Goal: Transaction & Acquisition: Purchase product/service

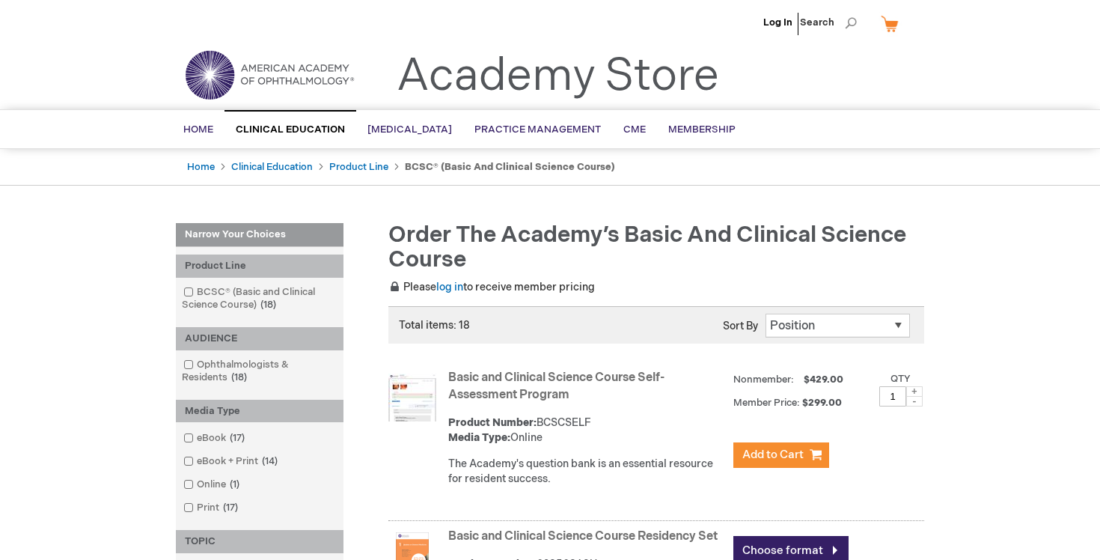
click at [596, 377] on link "Basic and Clinical Science Course Self-Assessment Program" at bounding box center [556, 385] width 216 height 31
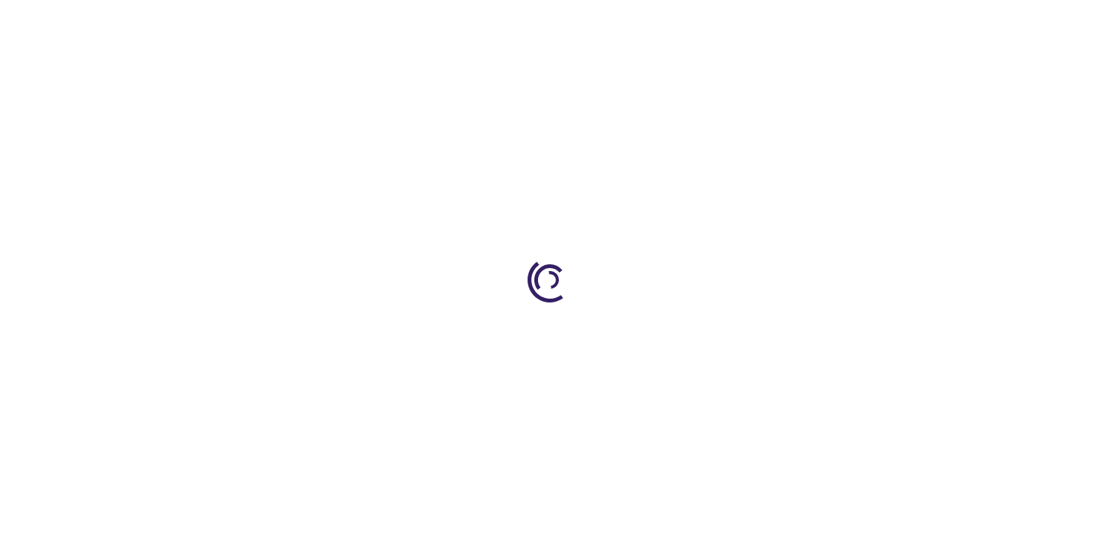
type input "1"
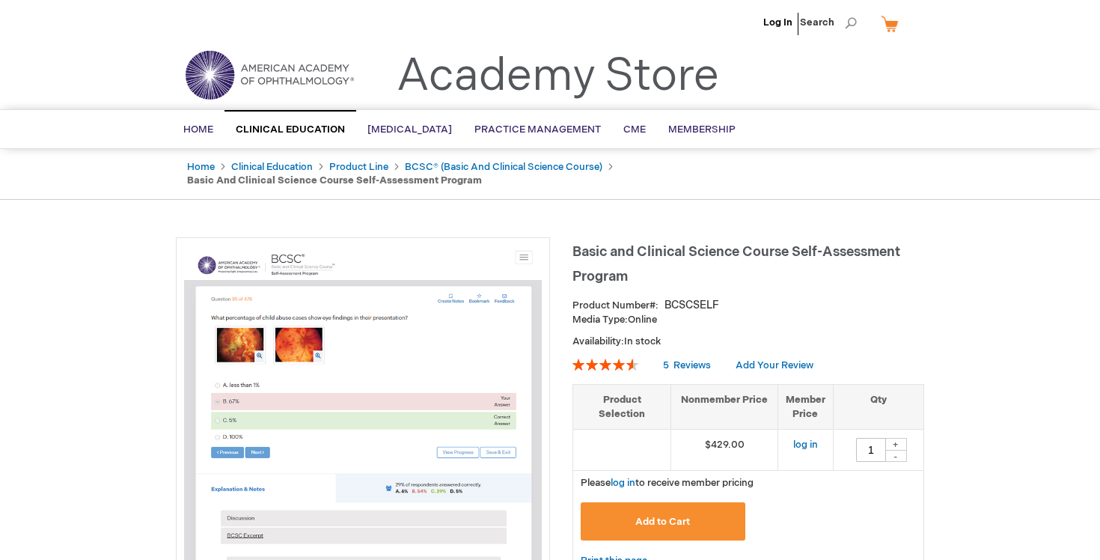
click at [774, 28] on li "Log In" at bounding box center [777, 22] width 37 height 45
click at [776, 22] on link "Log In" at bounding box center [777, 22] width 29 height 12
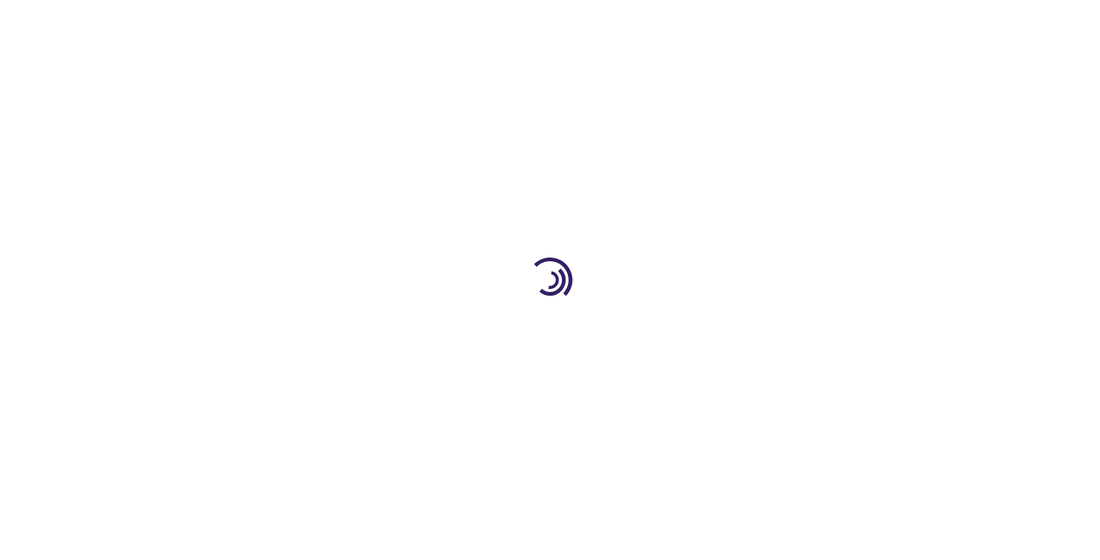
type input "1"
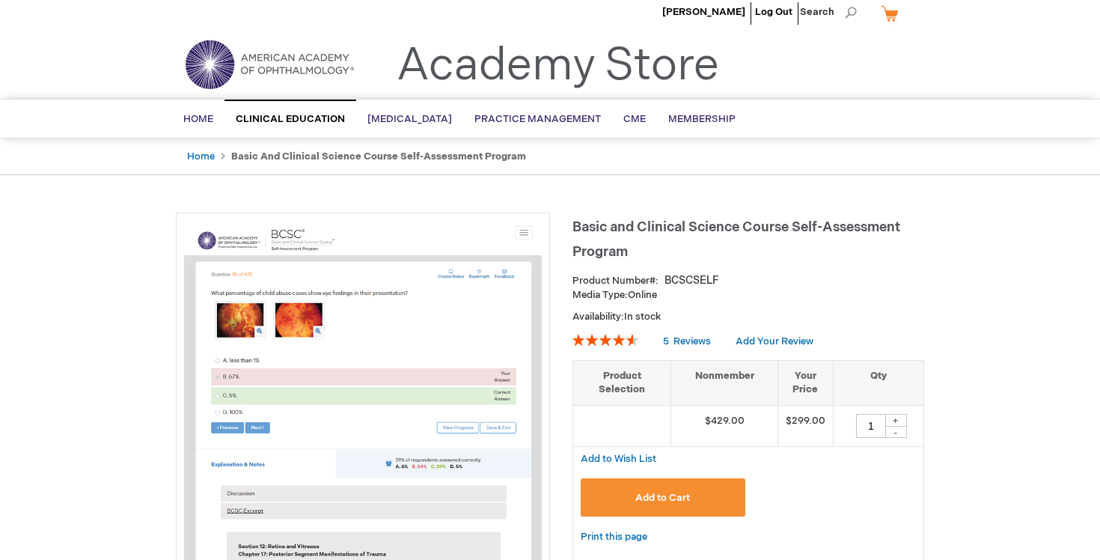
scroll to position [10, 0]
click at [724, 10] on span "[PERSON_NAME]" at bounding box center [703, 13] width 83 height 12
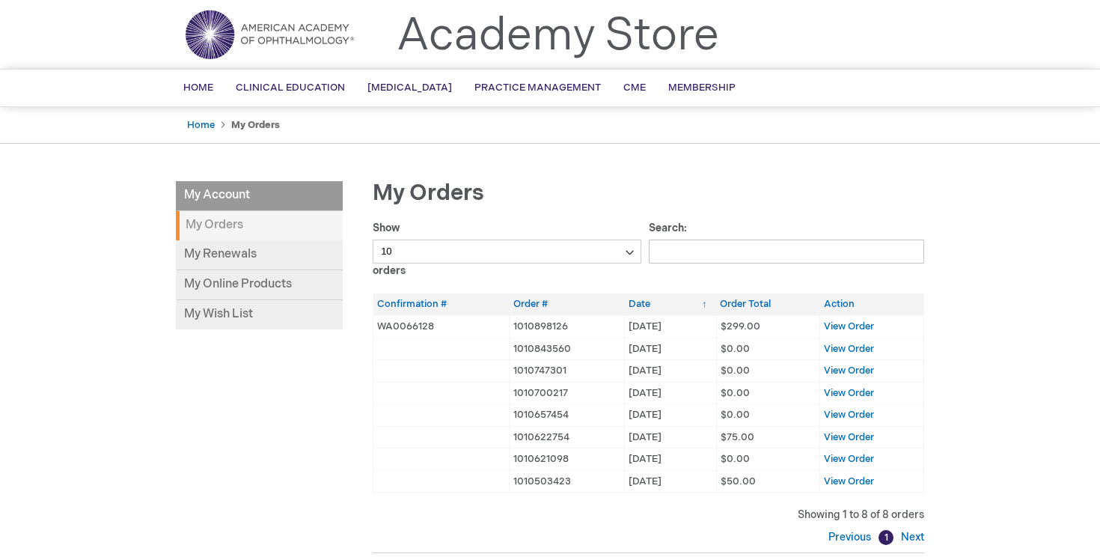
scroll to position [58, 0]
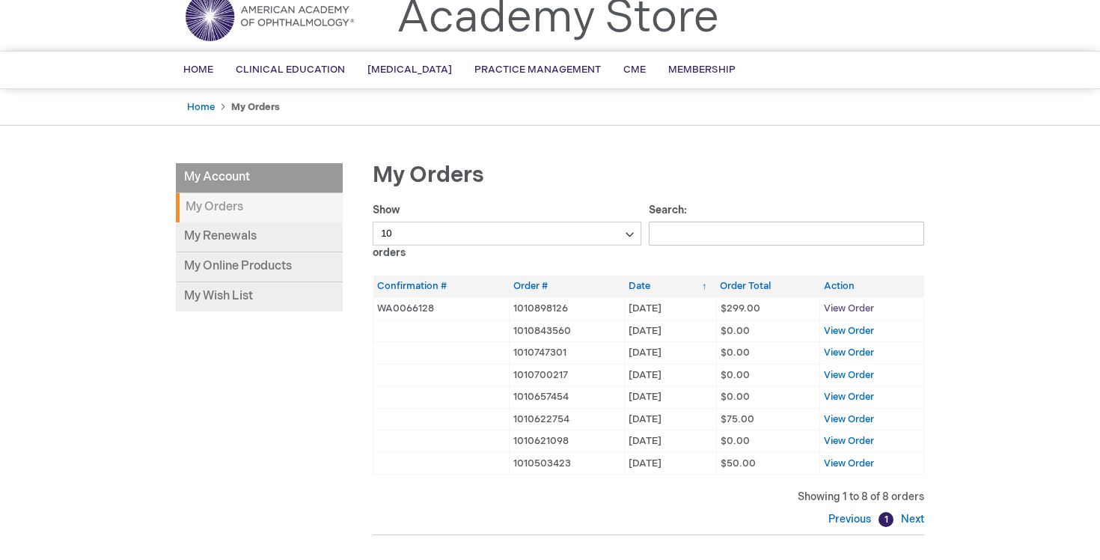
click at [857, 308] on span "View Order" at bounding box center [849, 308] width 50 height 12
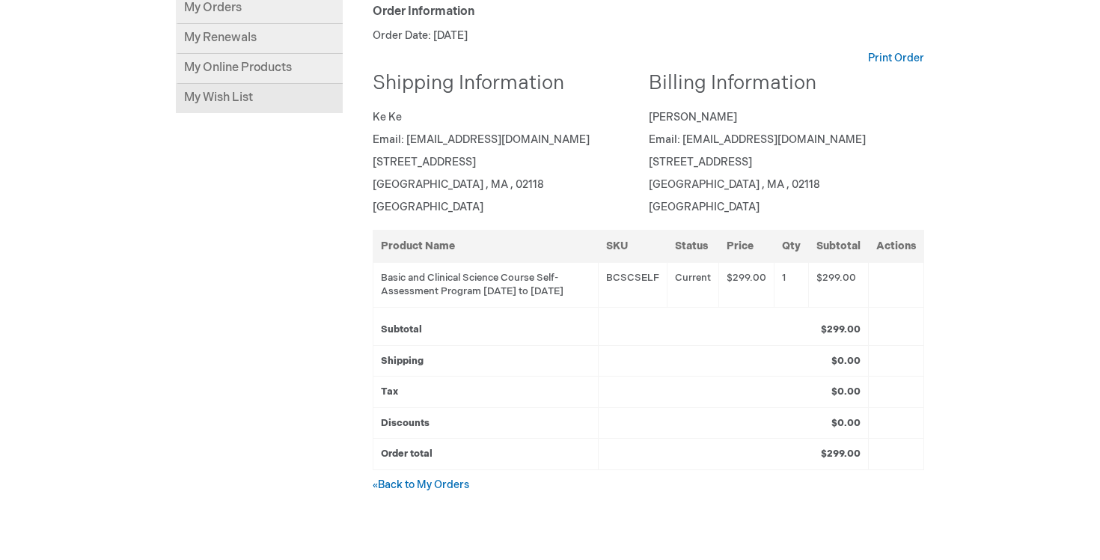
scroll to position [168, 0]
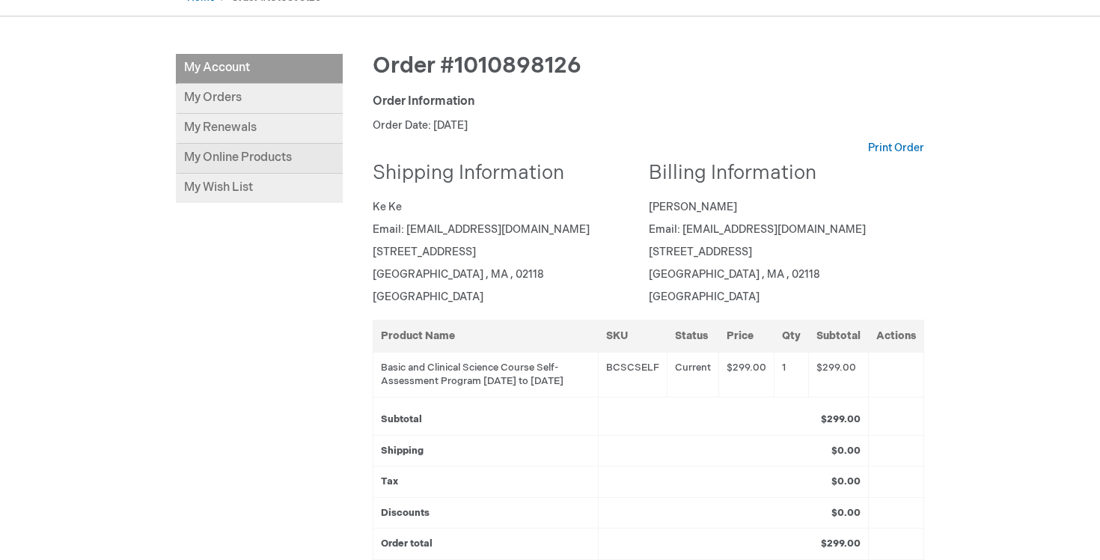
click at [266, 160] on link "My Online Products" at bounding box center [259, 159] width 167 height 30
